Goal: Task Accomplishment & Management: Manage account settings

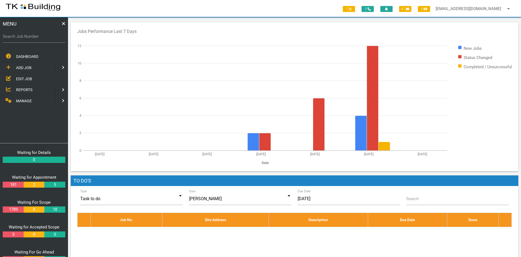
click at [23, 77] on span "EDIT JOB" at bounding box center [24, 78] width 16 height 4
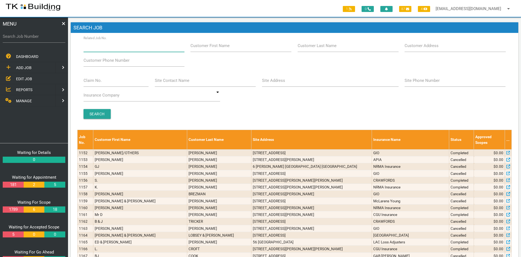
click at [122, 49] on input "Related Job No." at bounding box center [134, 45] width 101 height 13
type input "27205"
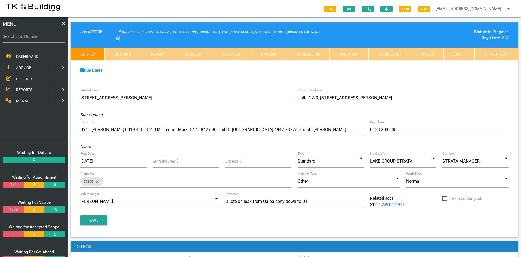
click at [245, 90] on div "Site Address [STREET_ADDRESS][PERSON_NAME] Custom Address [STREET_ADDRESS][GEOG…" at bounding box center [295, 161] width 448 height 152
click at [424, 56] on link "Notes" at bounding box center [428, 54] width 32 height 13
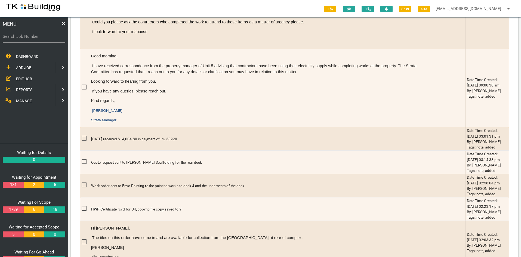
scroll to position [408, 0]
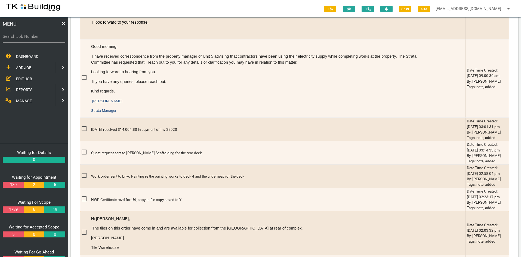
click at [20, 79] on span "EDIT JOB" at bounding box center [24, 78] width 16 height 4
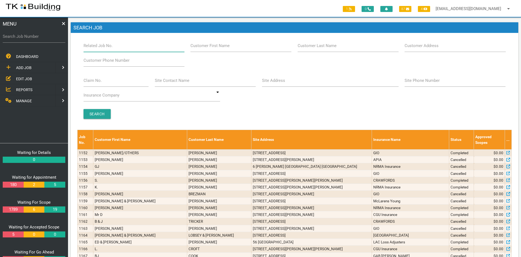
click at [124, 47] on input "Related Job No." at bounding box center [134, 45] width 101 height 13
type input "27205"
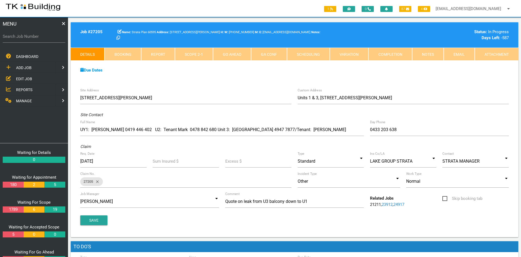
click at [219, 80] on div "Due Dates Waiting for Appointment From [DATE] To [DATE] Waiting For Scope From …" at bounding box center [295, 73] width 448 height 25
click at [420, 53] on link "Notes" at bounding box center [428, 54] width 32 height 13
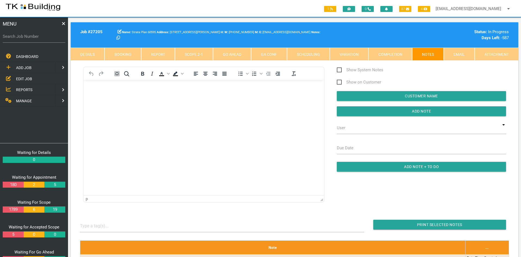
click at [175, 105] on html at bounding box center [204, 92] width 241 height 25
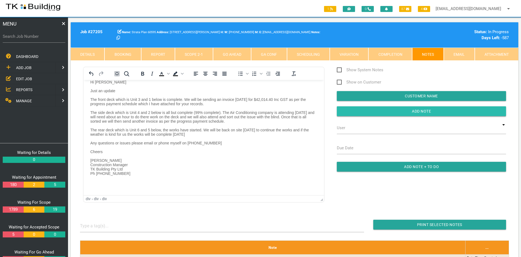
click at [431, 113] on input "button" at bounding box center [421, 111] width 169 height 10
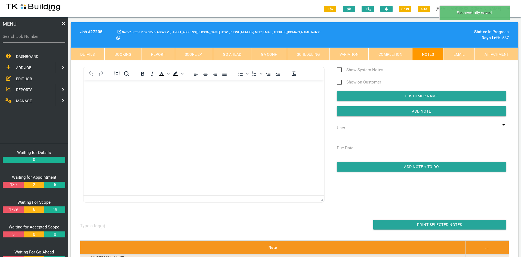
click at [195, 105] on html at bounding box center [204, 92] width 241 height 25
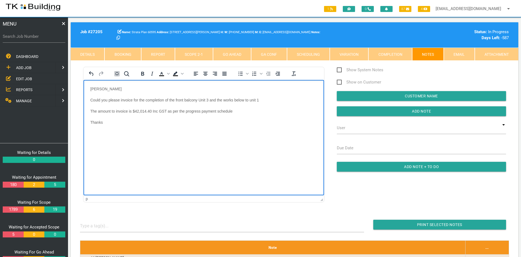
click at [196, 138] on html "[PERSON_NAME] Could you please invoice for the completion of the front balcony …" at bounding box center [204, 109] width 241 height 58
click at [422, 111] on input "Add Note" at bounding box center [421, 111] width 169 height 10
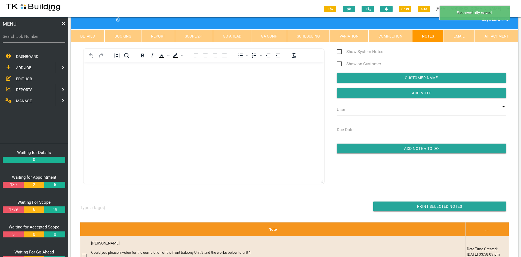
click at [265, 87] on html at bounding box center [204, 74] width 241 height 25
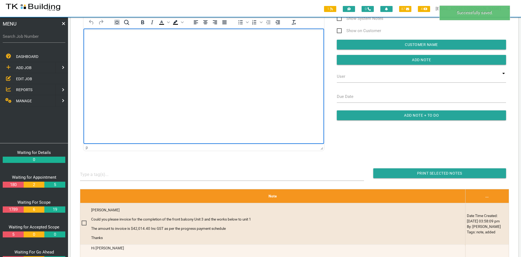
scroll to position [82, 0]
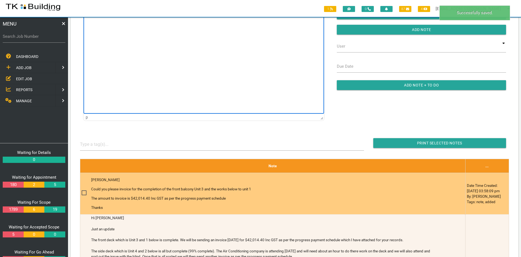
click at [84, 193] on span at bounding box center [87, 193] width 10 height 7
click at [84, 193] on input "checkbox" at bounding box center [84, 192] width 4 height 4
checkbox input "true"
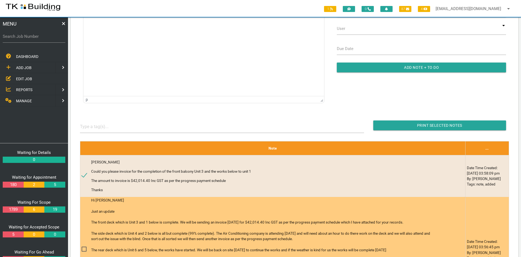
scroll to position [109, 0]
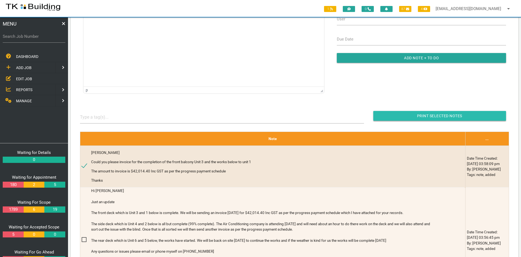
click at [427, 114] on input "Print Selected Notes" at bounding box center [440, 116] width 133 height 10
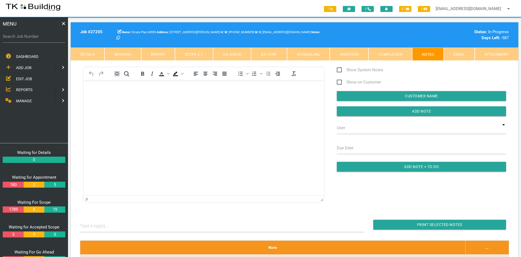
click at [193, 80] on html at bounding box center [204, 92] width 241 height 25
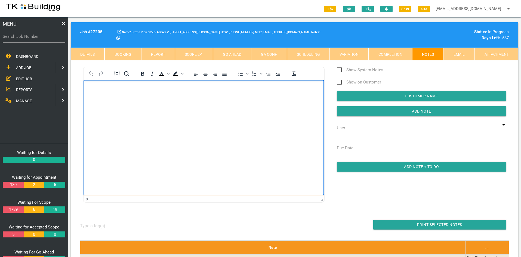
click at [23, 78] on span "EDIT JOB" at bounding box center [24, 78] width 16 height 4
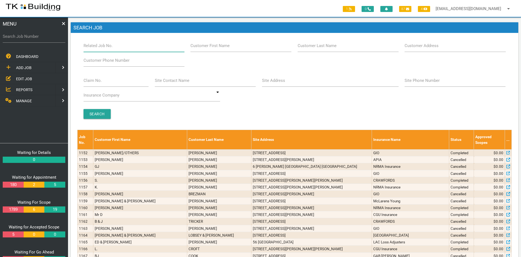
click at [120, 45] on input "Related Job No." at bounding box center [134, 45] width 101 height 13
type input "25987"
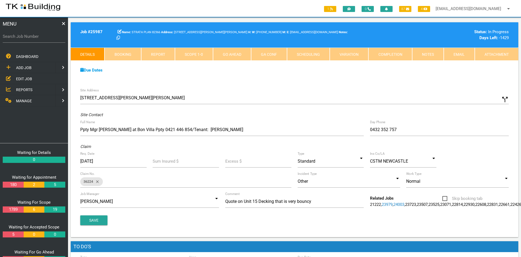
click at [242, 81] on div "Due Dates Waiting for Appointment From [DATE] To [DATE] Waiting For Scope From …" at bounding box center [295, 73] width 448 height 25
click at [239, 83] on div "Due Dates Waiting for Appointment From [DATE] To [DATE] Waiting For Scope From …" at bounding box center [295, 73] width 448 height 25
click at [225, 88] on div "Site Address [STREET_ADDRESS][PERSON_NAME][PERSON_NAME] call_split Custom Addre…" at bounding box center [295, 161] width 448 height 152
click at [234, 87] on div "Site Address [STREET_ADDRESS][PERSON_NAME][PERSON_NAME] call_split Custom Addre…" at bounding box center [295, 161] width 448 height 152
click at [187, 54] on link "Scope 1 - 0" at bounding box center [194, 54] width 38 height 13
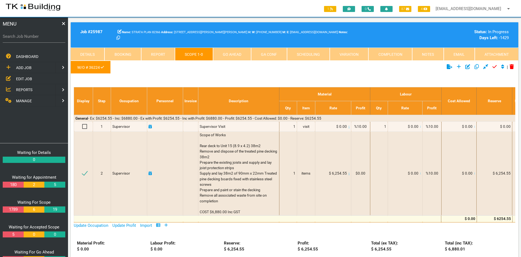
scroll to position [27, 0]
